Goal: Complete application form: Complete application form

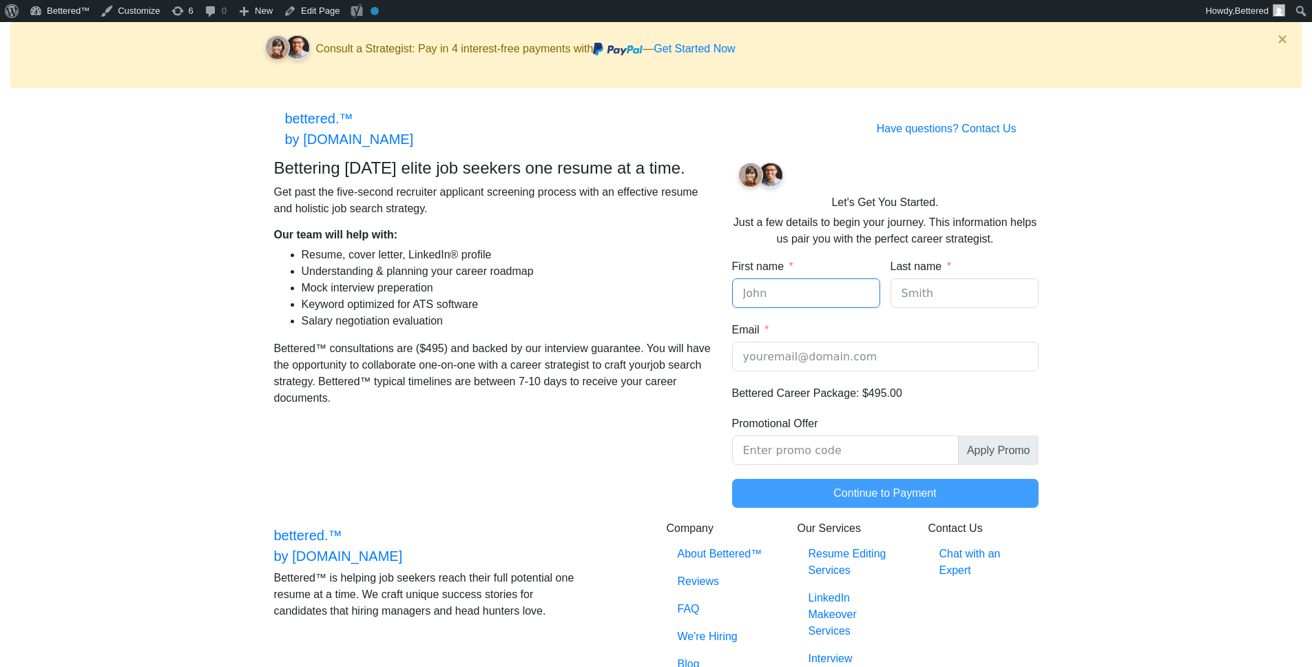
click at [771, 308] on input "First name" at bounding box center [806, 293] width 148 height 30
type input "tst"
click at [909, 300] on input "Last name" at bounding box center [965, 293] width 148 height 30
type input "est"
drag, startPoint x: 761, startPoint y: 300, endPoint x: 701, endPoint y: 304, distance: 60.0
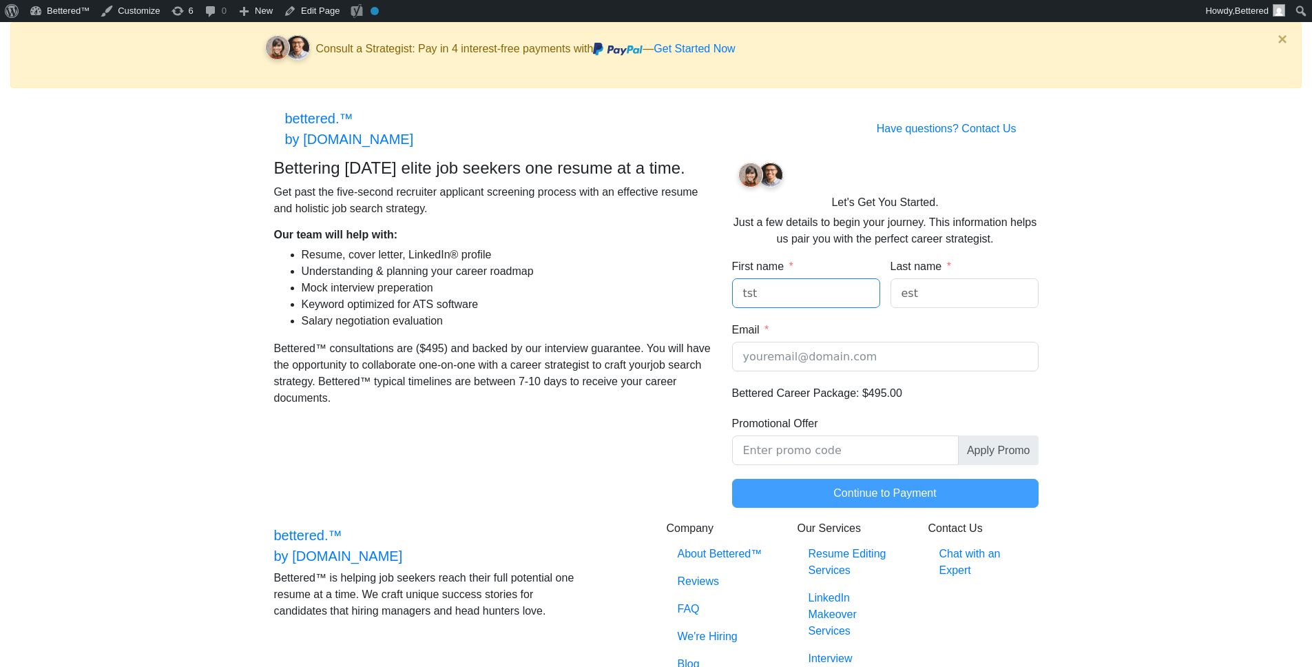
click at [701, 304] on div "Bettering today’s elite job seekers one resume at a time. Get past the five-sec…" at bounding box center [656, 339] width 785 height 363
type input "test"
drag, startPoint x: 865, startPoint y: 300, endPoint x: 849, endPoint y: 300, distance: 15.8
click at [849, 300] on div "First name test Last name est" at bounding box center [885, 289] width 306 height 63
type input "test"
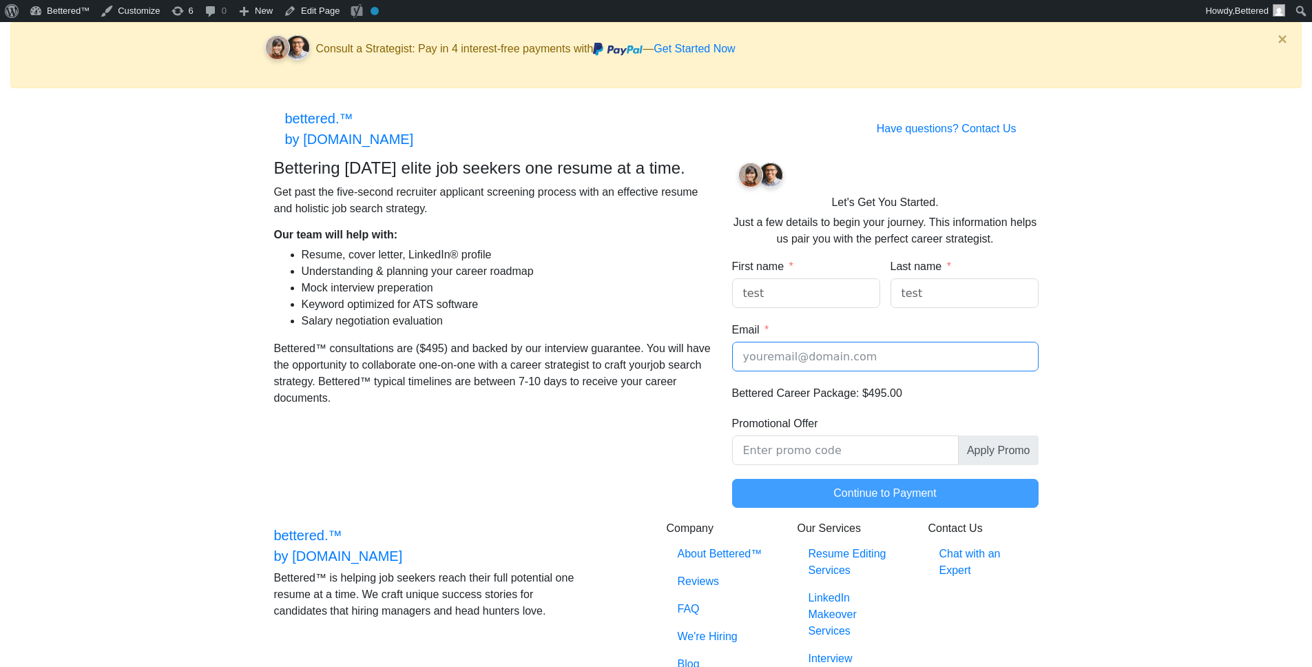
click at [845, 352] on input "Email" at bounding box center [885, 357] width 306 height 30
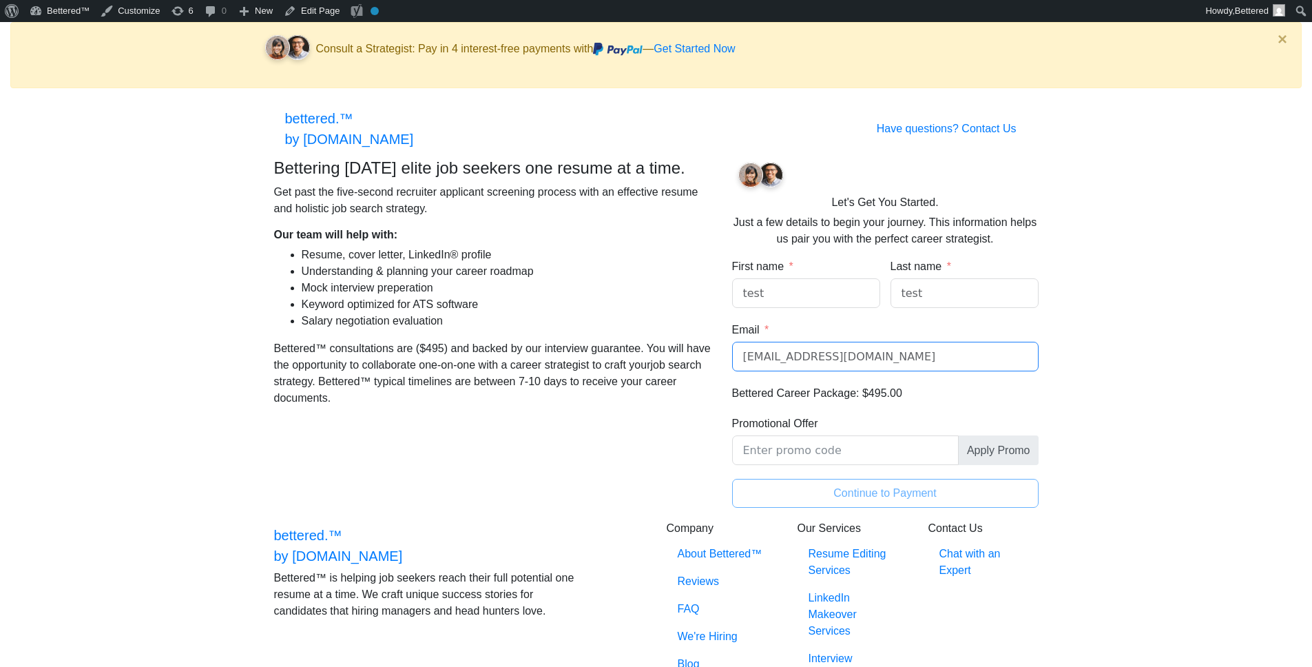
type input "test@test.com"
click at [845, 502] on button "Continue to Payment" at bounding box center [885, 493] width 306 height 29
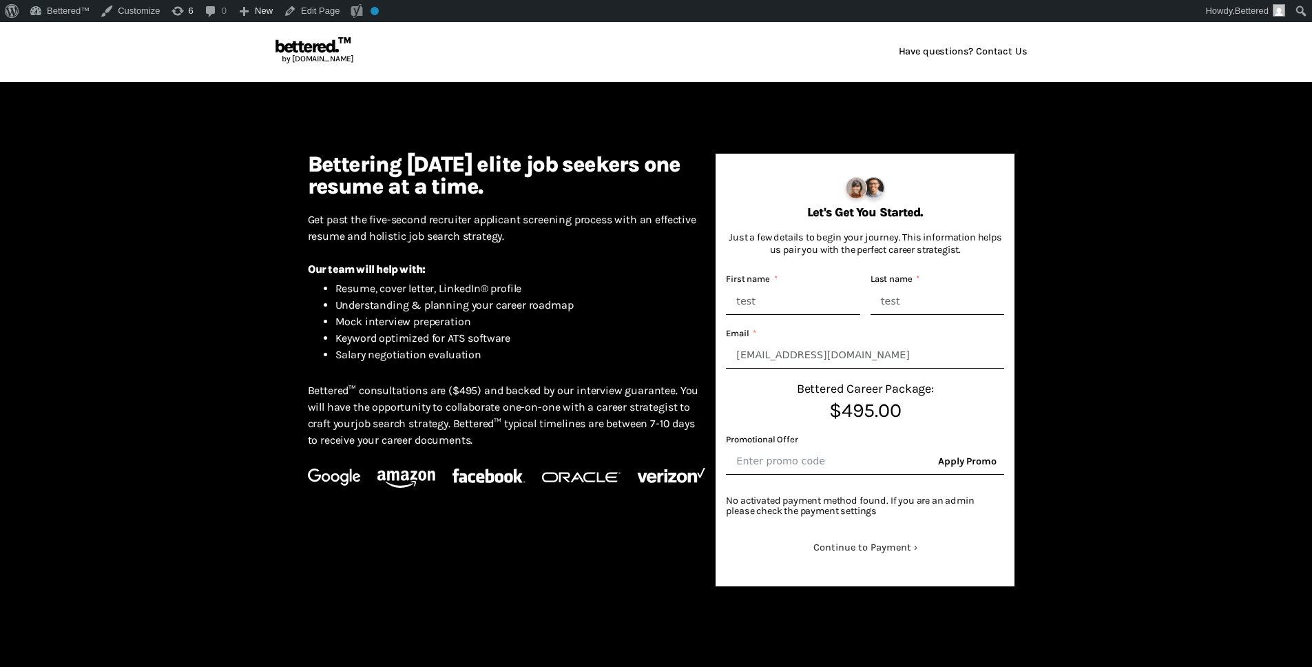
click at [877, 549] on button "Continue to Payment" at bounding box center [865, 547] width 278 height 26
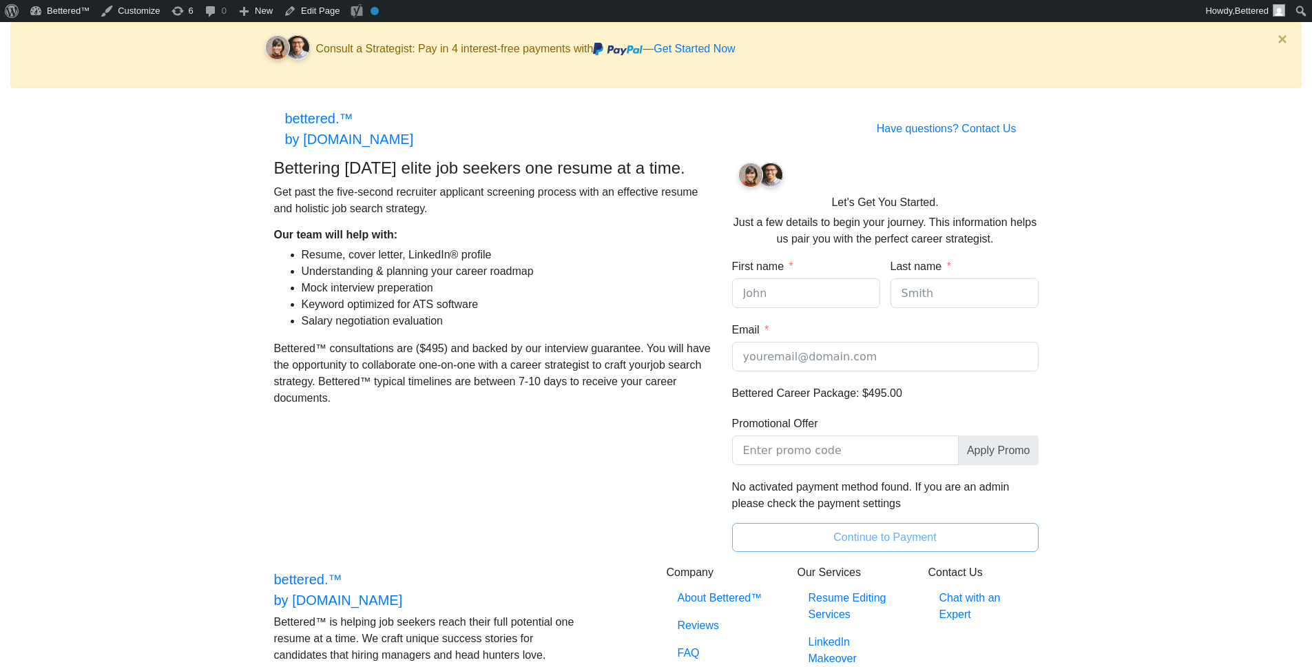
click at [851, 548] on button "Continue to Payment" at bounding box center [885, 537] width 306 height 29
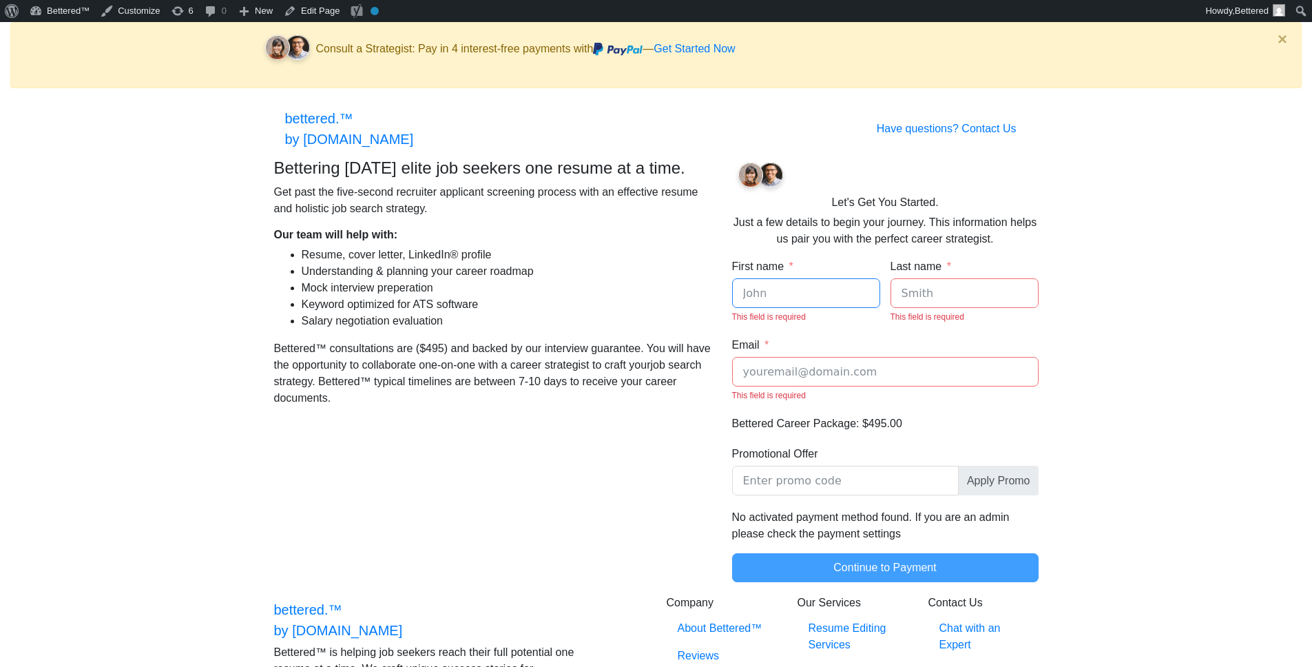
click at [794, 304] on input "First name" at bounding box center [806, 293] width 148 height 30
type input "test"
click at [938, 305] on input "Last name" at bounding box center [965, 293] width 148 height 30
type input "test"
click at [882, 370] on input "Email" at bounding box center [885, 372] width 306 height 30
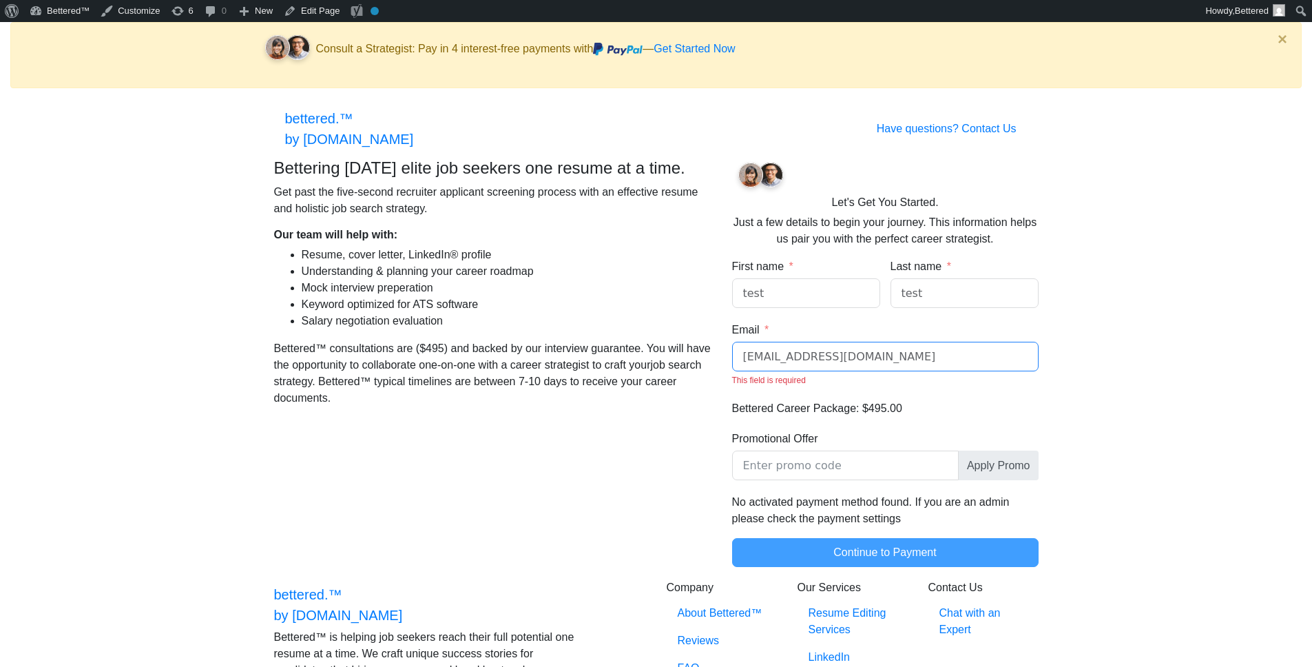
type input "test@test.com"
click at [866, 486] on fieldset "Get Started Updates First name test Last name test Email test@test.com This fie…" at bounding box center [885, 419] width 306 height 322
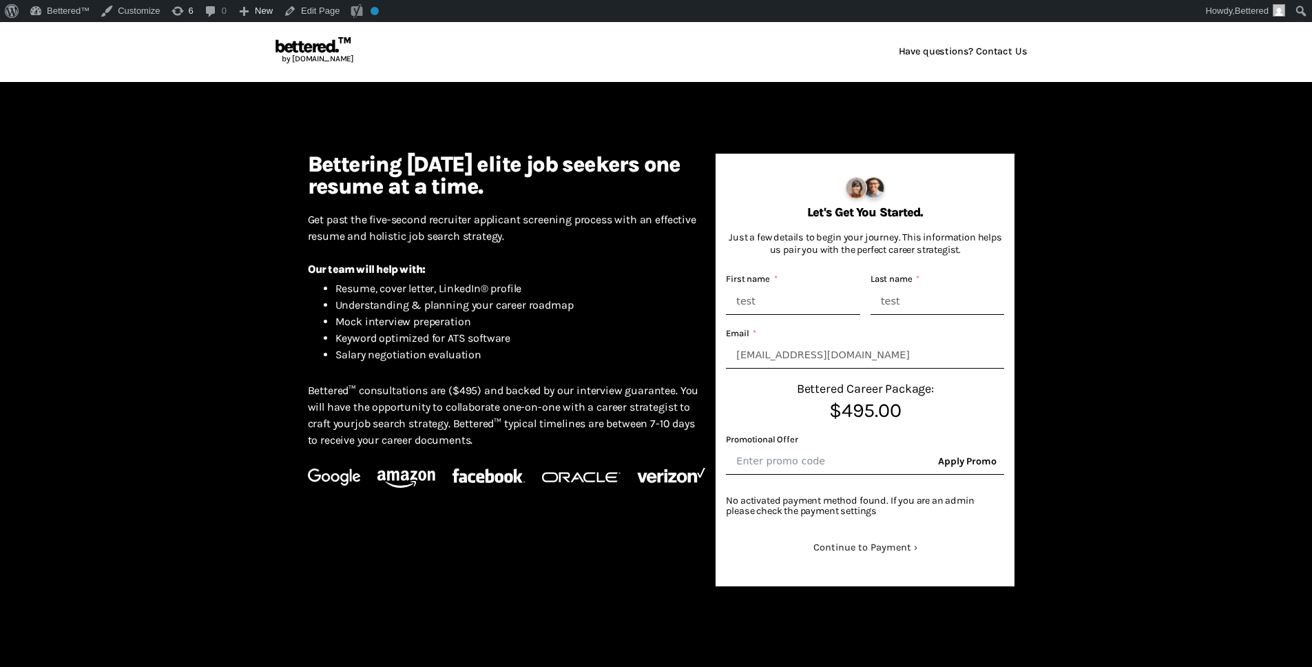
click at [862, 552] on button "Continue to Payment" at bounding box center [865, 547] width 278 height 26
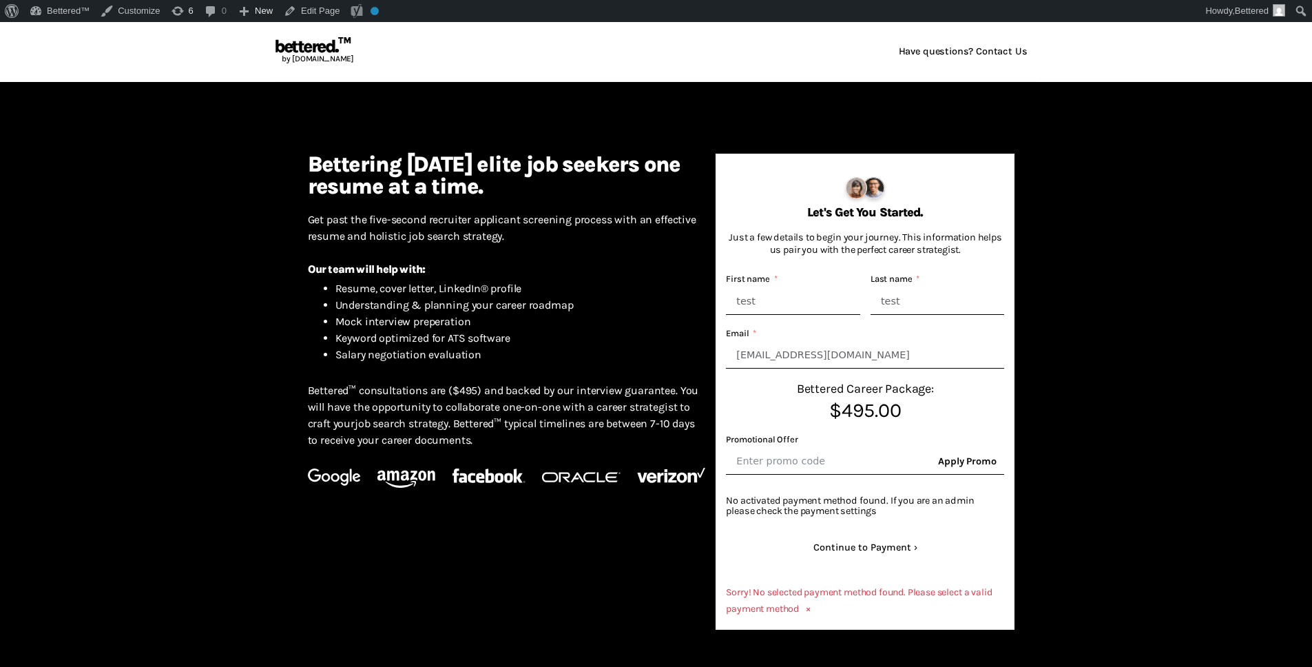
click at [667, 559] on div "Bettering today’s elite job seekers one resume at a time. Get past the five-sec…" at bounding box center [507, 392] width 419 height 476
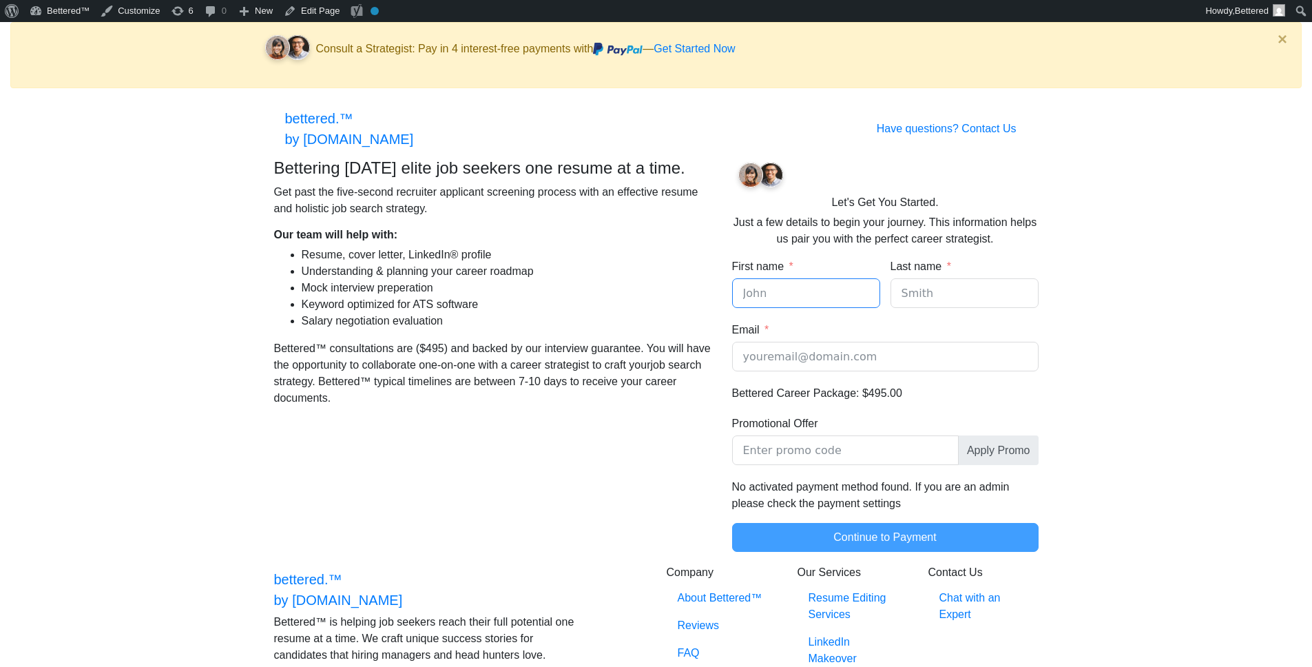
click at [816, 308] on input "First name" at bounding box center [806, 293] width 148 height 30
type input "test"
click at [948, 305] on input "Last name" at bounding box center [965, 293] width 148 height 30
type input "test"
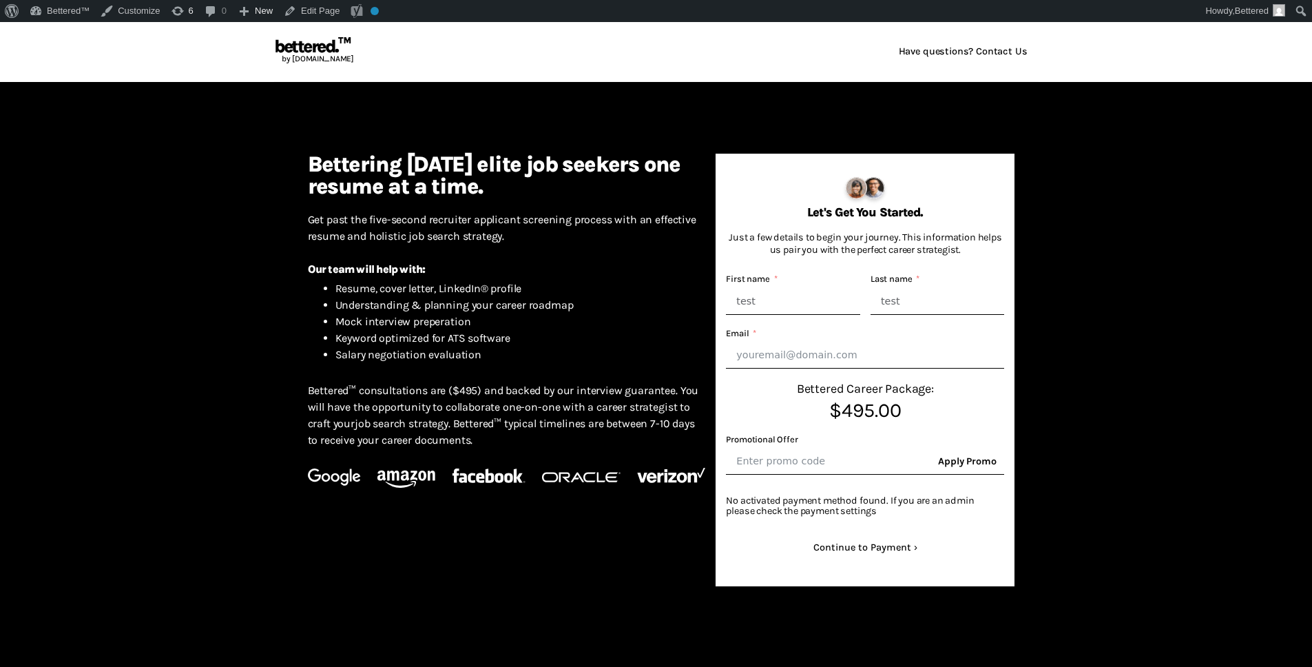
click at [913, 359] on input "Email" at bounding box center [865, 355] width 278 height 27
type input "[EMAIL_ADDRESS][DOMAIN_NAME]"
click at [870, 547] on button "Continue to Payment" at bounding box center [865, 547] width 278 height 26
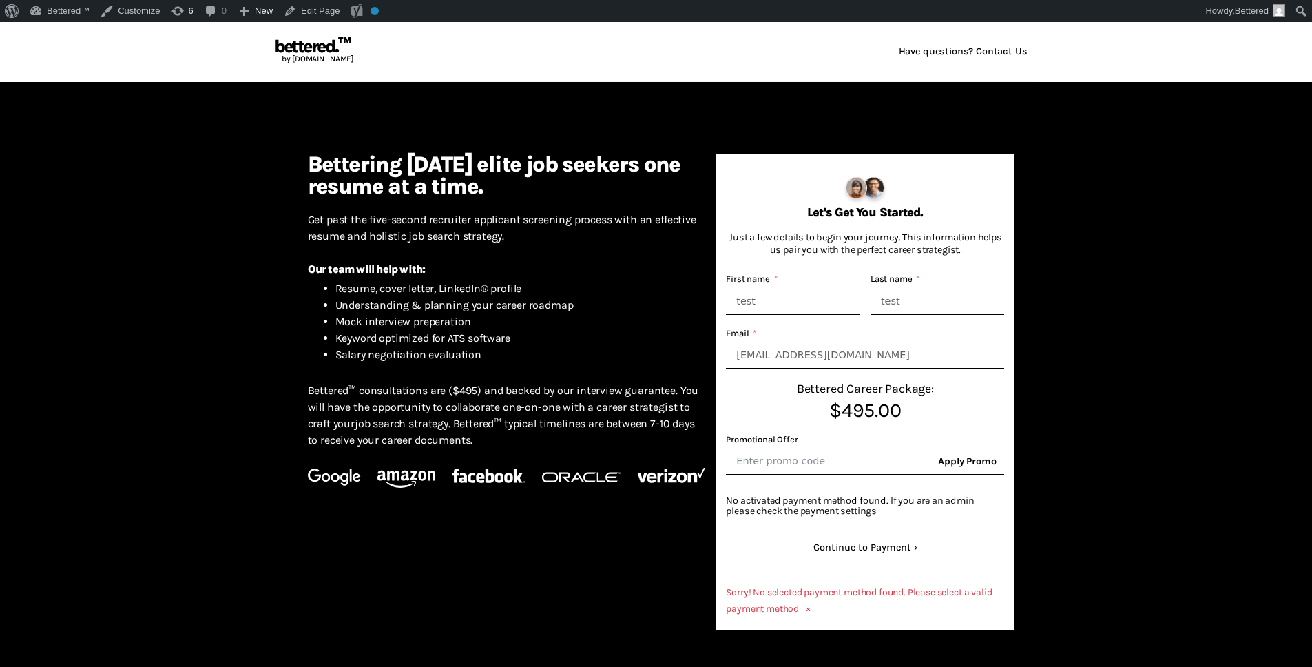
click at [752, 198] on div "Let's Get You Started. Just a few details to begin your journey. This informati…" at bounding box center [865, 392] width 299 height 476
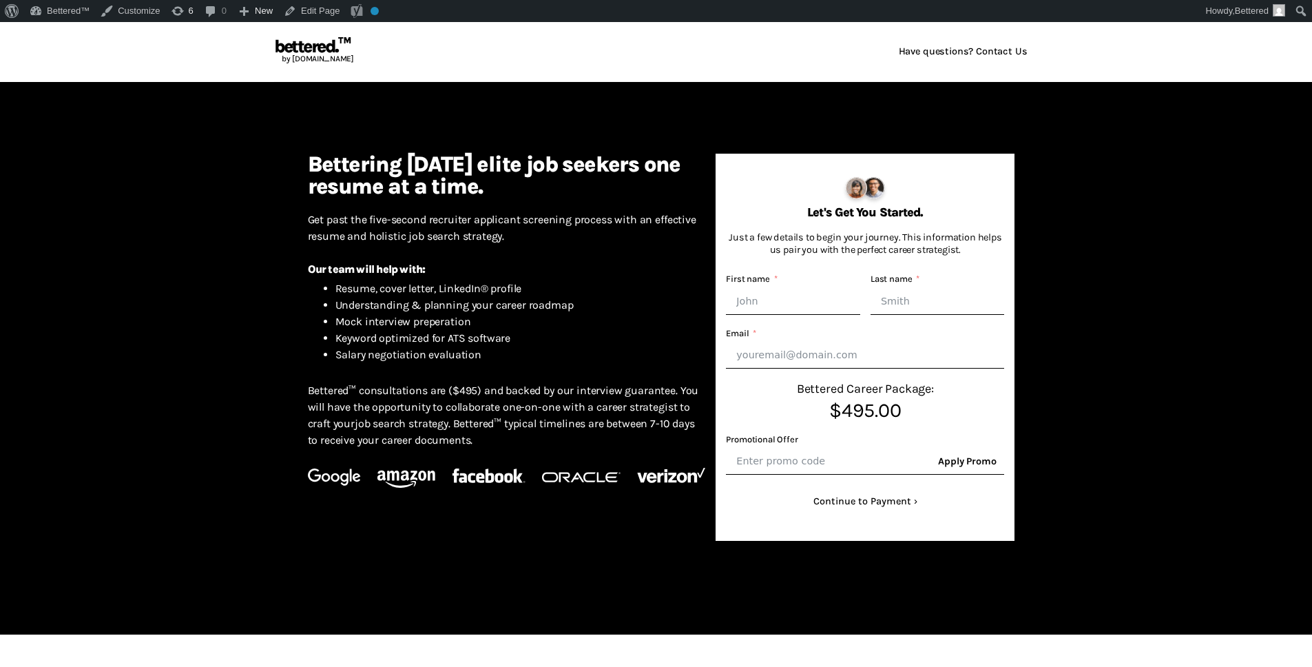
click at [828, 306] on input "First name" at bounding box center [793, 301] width 134 height 27
type input "test"
click at [939, 303] on input "Last name" at bounding box center [938, 301] width 134 height 27
type input "test"
type input "[EMAIL_ADDRESS][DOMAIN_NAME]"
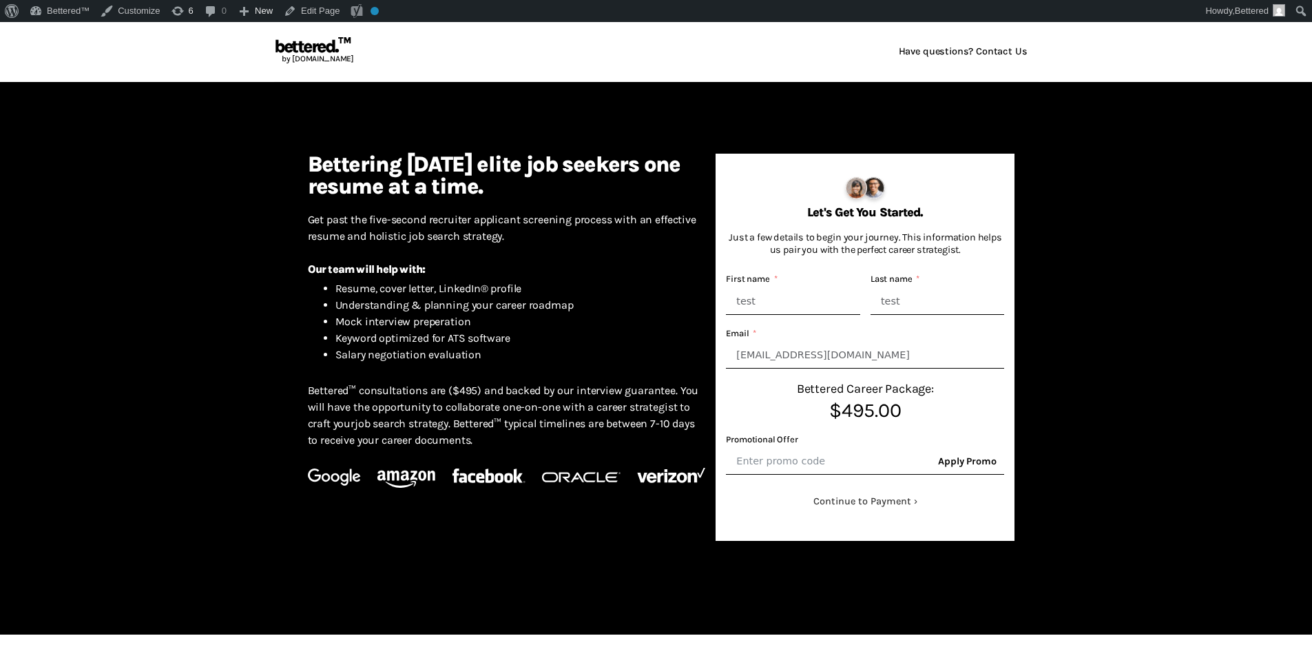
click at [863, 500] on button "Continue to Payment" at bounding box center [865, 501] width 278 height 26
